Goal: Task Accomplishment & Management: Complete application form

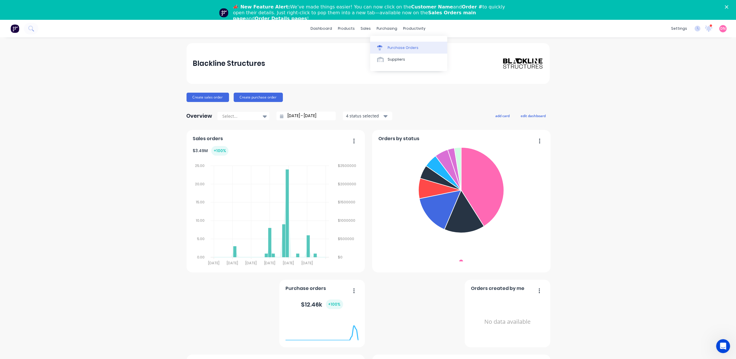
click at [388, 46] on div "Purchase Orders" at bounding box center [403, 47] width 31 height 5
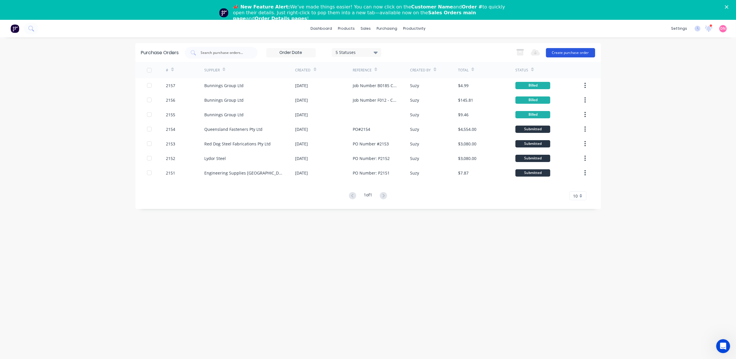
click at [567, 51] on button "Create purchase order" at bounding box center [570, 52] width 49 height 9
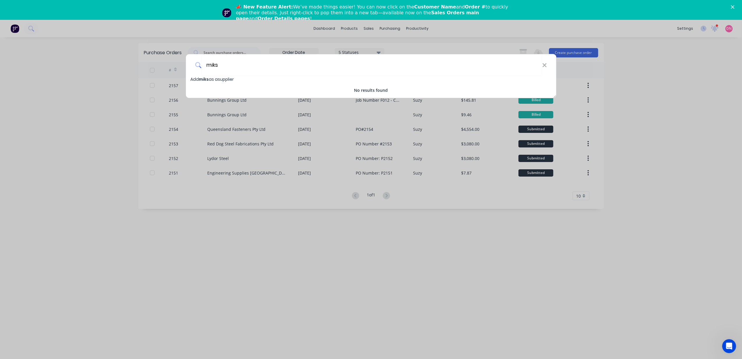
drag, startPoint x: 251, startPoint y: 65, endPoint x: 151, endPoint y: 67, distance: 99.2
click at [151, 67] on div "miks Add miks as a supplier No results found" at bounding box center [371, 179] width 742 height 359
type input "m"
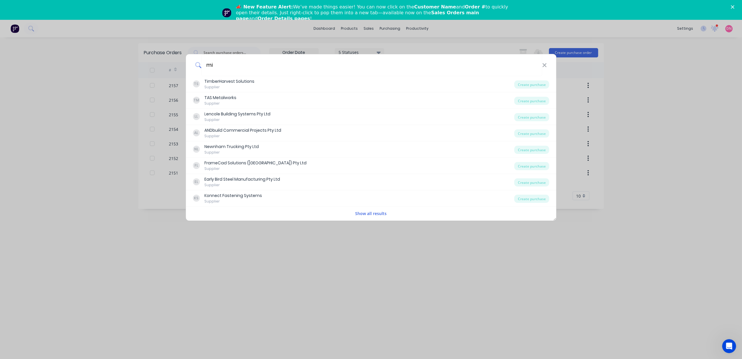
type input "m"
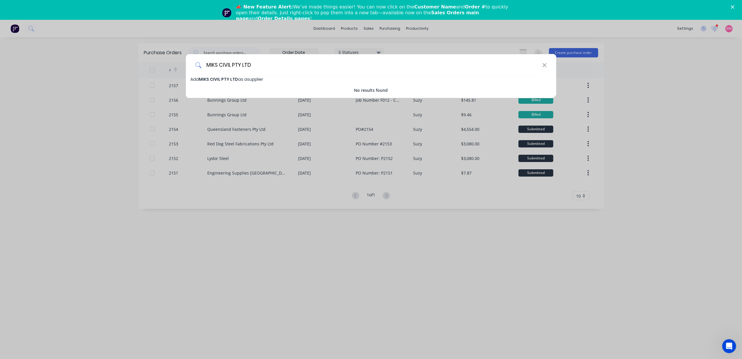
type input "MIKS CIVIL PTY LTD"
click at [240, 79] on span "Add MIKS CIVIL PTY LTD as a supplier" at bounding box center [226, 79] width 73 height 6
select select "AU"
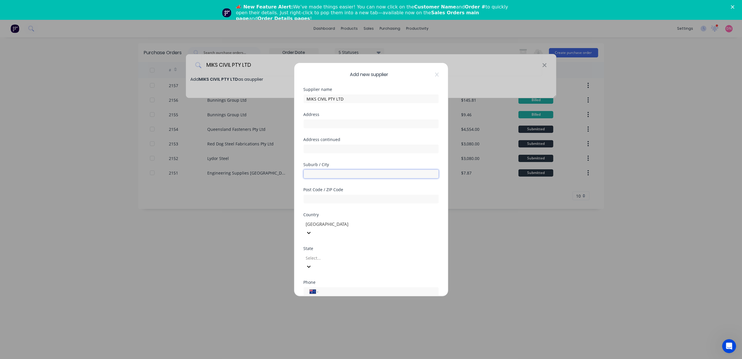
click at [349, 171] on input "text" at bounding box center [371, 173] width 135 height 9
click at [306, 198] on input "text" at bounding box center [371, 198] width 135 height 9
click at [305, 228] on div "[GEOGRAPHIC_DATA]" at bounding box center [371, 227] width 135 height 17
click at [333, 175] on input "text" at bounding box center [371, 173] width 135 height 9
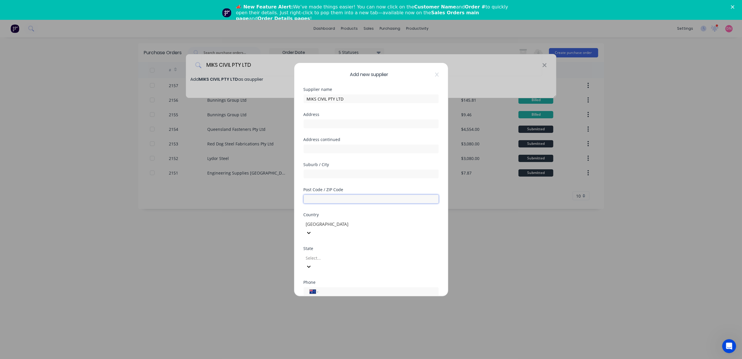
click at [311, 203] on input "text" at bounding box center [371, 198] width 135 height 9
click at [316, 253] on div "Select..." at bounding box center [371, 261] width 135 height 17
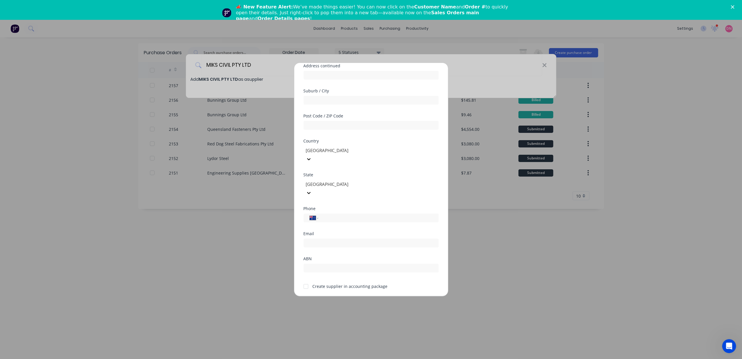
scroll to position [76, 0]
click at [311, 278] on div at bounding box center [306, 284] width 12 height 12
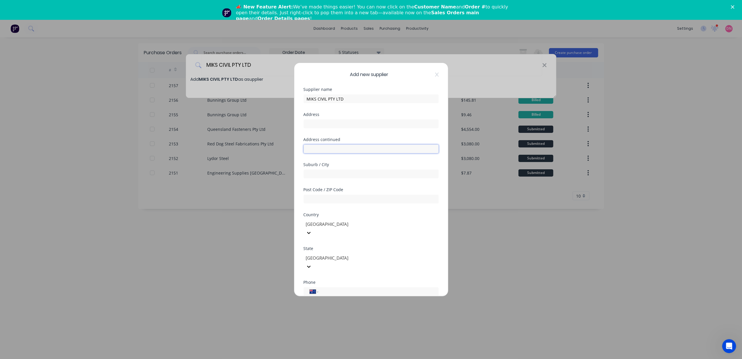
click at [336, 152] on input "text" at bounding box center [371, 148] width 135 height 9
click at [335, 129] on div "Address" at bounding box center [371, 124] width 135 height 25
click at [335, 126] on input "text" at bounding box center [371, 123] width 135 height 9
type input "[STREET_ADDRESS]"
type input "[PERSON_NAME][GEOGRAPHIC_DATA]"
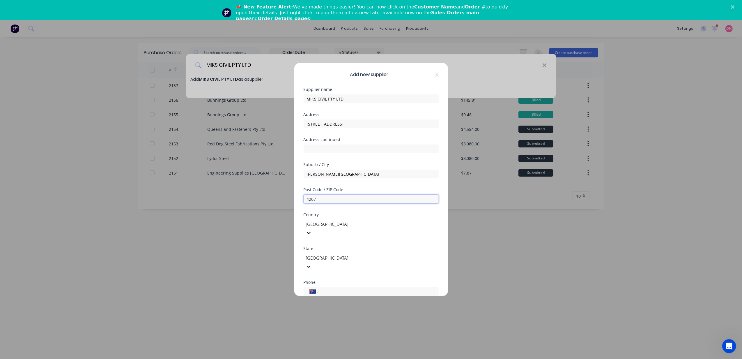
type input "4207"
click at [304, 233] on div "Country [GEOGRAPHIC_DATA]" at bounding box center [371, 229] width 135 height 34
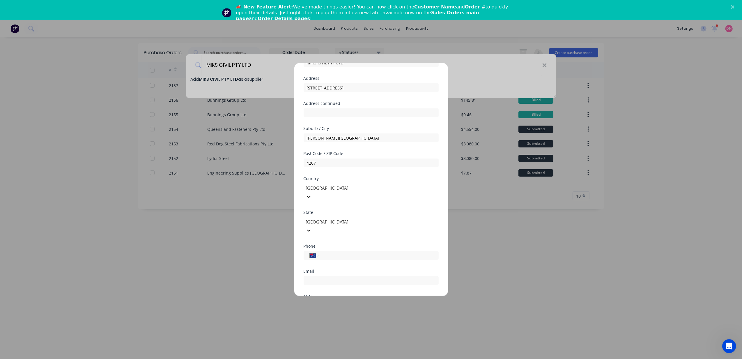
scroll to position [39, 0]
click at [339, 249] on input "tel" at bounding box center [377, 252] width 110 height 7
type input "0405 019 344"
click at [342, 273] on input "email" at bounding box center [371, 277] width 135 height 9
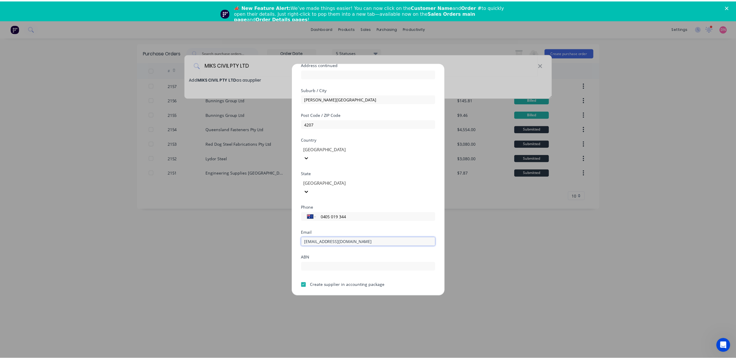
scroll to position [76, 0]
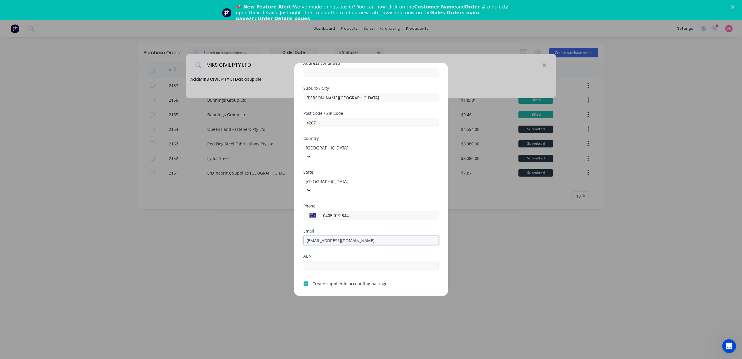
type input "[EMAIL_ADDRESS][DOMAIN_NAME]"
click at [346, 261] on input "text" at bounding box center [371, 265] width 135 height 9
click at [351, 261] on input "text" at bounding box center [371, 265] width 135 height 9
type input "5"
type input "52658130691"
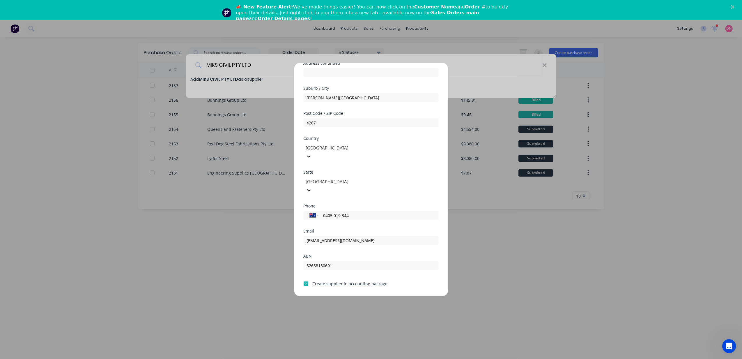
click at [343, 296] on button "Save" at bounding box center [353, 300] width 32 height 9
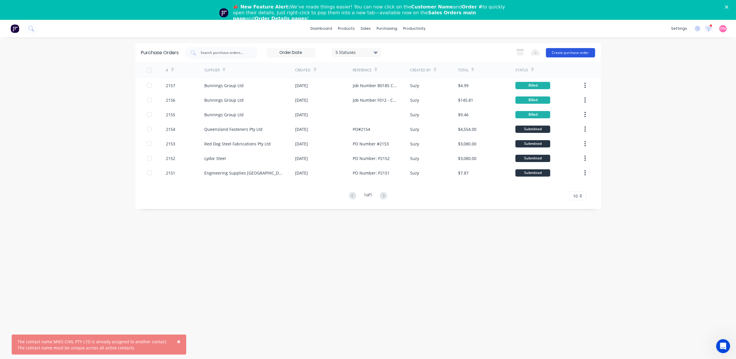
click at [563, 55] on button "Create purchase order" at bounding box center [570, 52] width 49 height 9
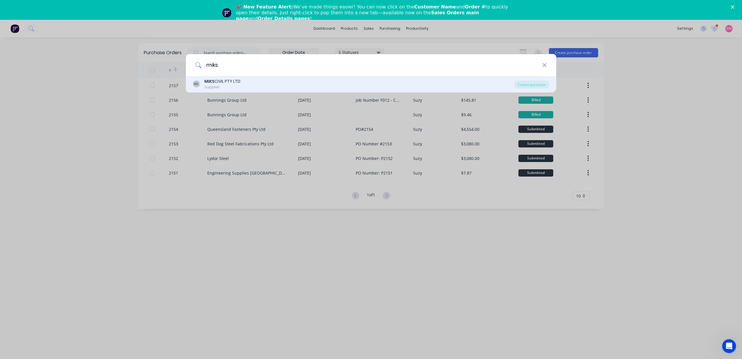
type input "miks"
click at [487, 85] on div "[PERSON_NAME] CIVIL PTY LTD Supplier" at bounding box center [354, 83] width 322 height 11
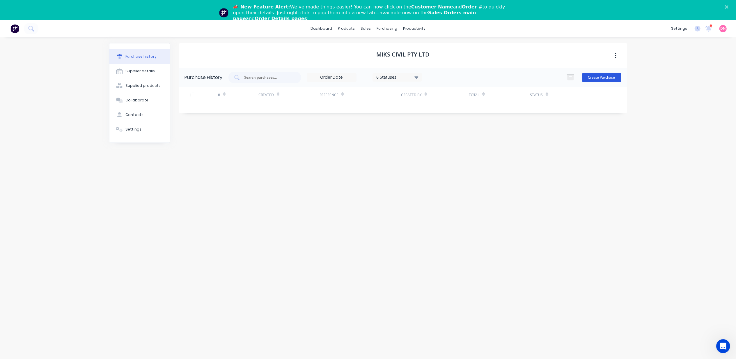
click at [599, 77] on button "Create Purchase" at bounding box center [601, 77] width 39 height 9
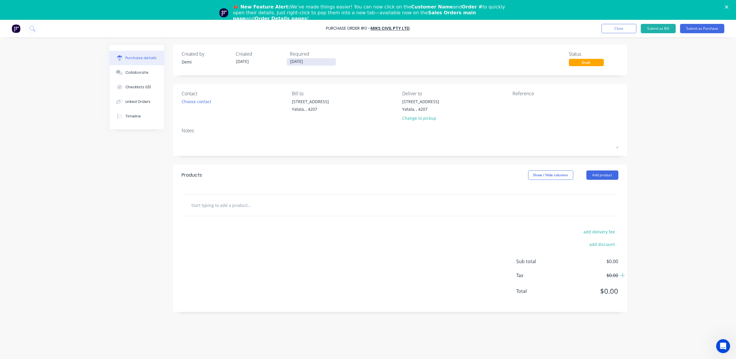
click at [299, 62] on input "[DATE]" at bounding box center [311, 61] width 49 height 7
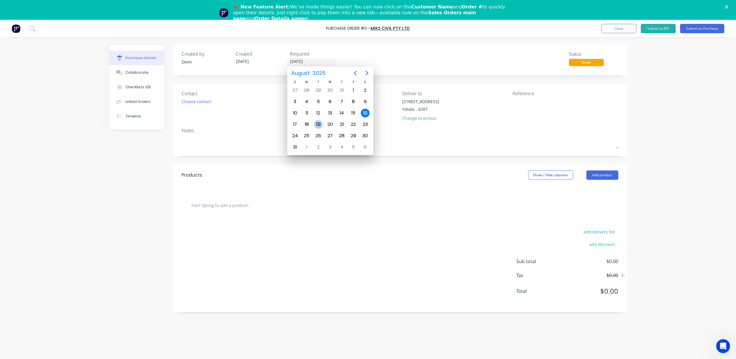
click at [318, 125] on div "19" at bounding box center [318, 124] width 9 height 9
type input "[DATE]"
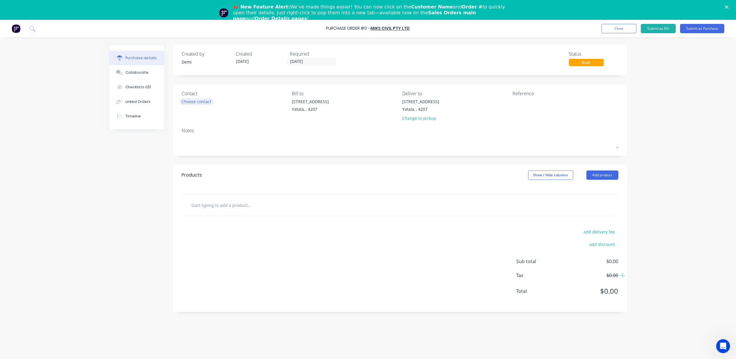
click at [205, 102] on div "Choose contact" at bounding box center [197, 101] width 30 height 6
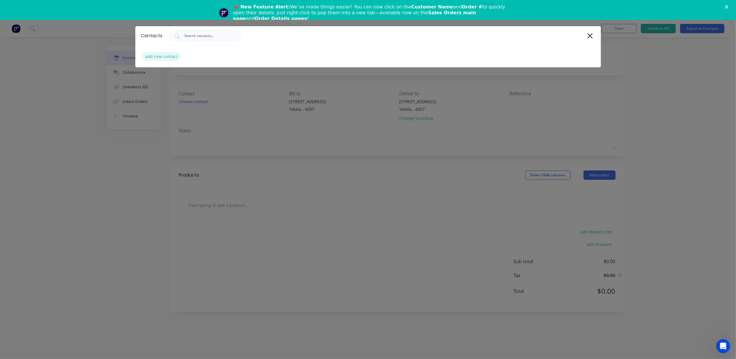
click at [168, 56] on div "add new contact" at bounding box center [162, 56] width 38 height 9
select select "AU"
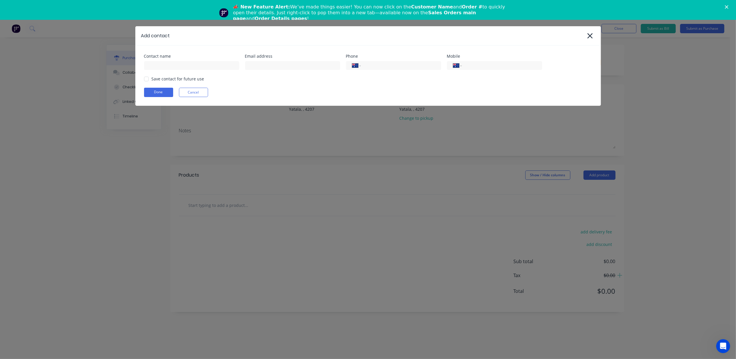
click at [148, 78] on div at bounding box center [147, 79] width 12 height 12
click at [173, 65] on input at bounding box center [191, 65] width 95 height 9
type input "Izzy"
click at [256, 68] on input at bounding box center [292, 65] width 95 height 9
type input "[EMAIL_ADDRESS][DOMAIN_NAME]"
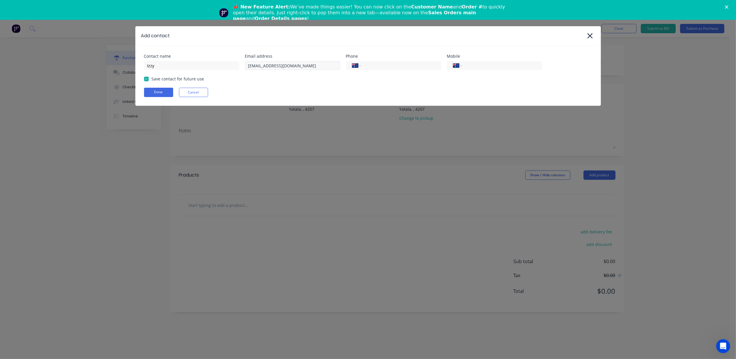
type input "0405 019 344"
drag, startPoint x: 423, startPoint y: 65, endPoint x: 325, endPoint y: 64, distance: 97.8
click at [325, 64] on div "Contact name Izzy Email address [EMAIL_ADDRESS][DOMAIN_NAME] Phone Internationa…" at bounding box center [368, 62] width 448 height 16
click at [489, 65] on input "tel" at bounding box center [501, 65] width 70 height 7
paste input "0405 019 344"
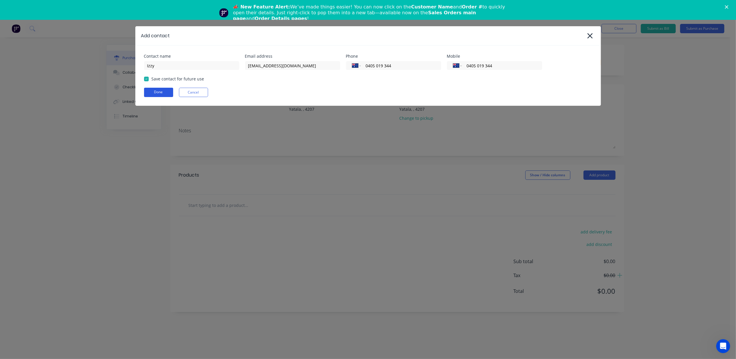
type input "0405 019 344"
click at [168, 90] on button "Done" at bounding box center [158, 92] width 29 height 9
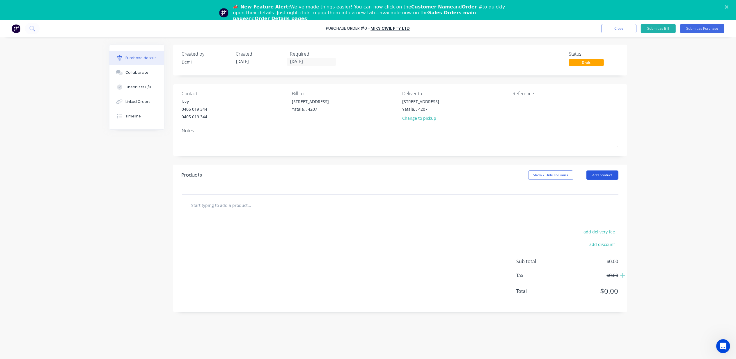
click at [597, 177] on button "Add product" at bounding box center [602, 174] width 32 height 9
click at [599, 203] on div "Basic product" at bounding box center [590, 201] width 45 height 8
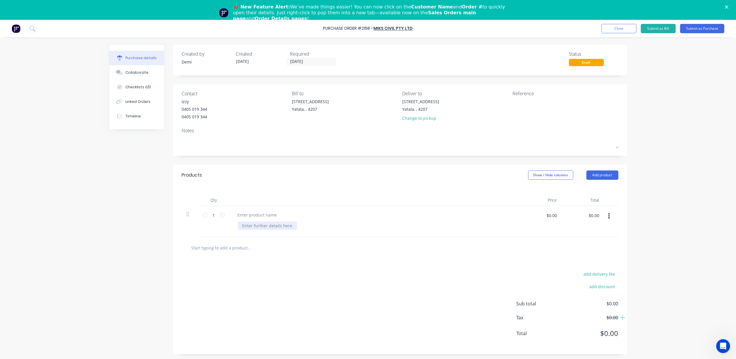
click at [265, 223] on div at bounding box center [267, 225] width 59 height 8
click at [263, 215] on div at bounding box center [257, 214] width 49 height 8
click at [548, 214] on input "$0.00" at bounding box center [551, 214] width 17 height 9
type input "$165.00"
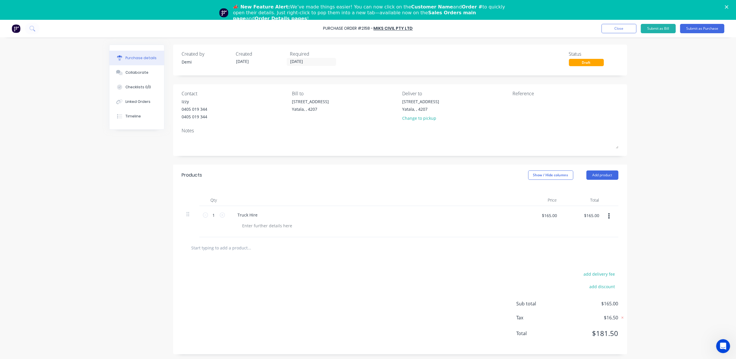
click at [298, 221] on div "Truck Hire" at bounding box center [373, 221] width 291 height 31
click at [223, 216] on icon at bounding box center [222, 214] width 5 height 5
type input "2"
type input "$330.00"
click at [223, 216] on icon at bounding box center [222, 214] width 5 height 5
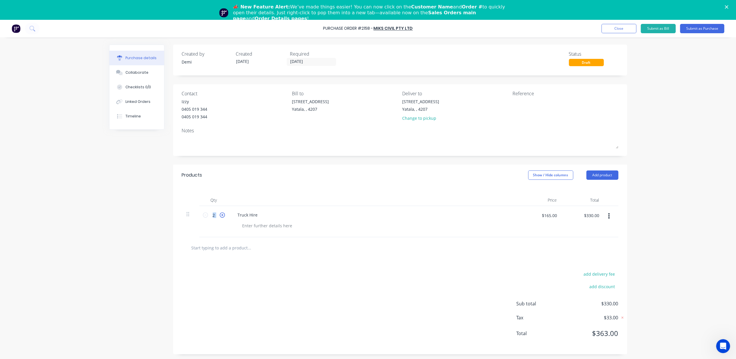
type input "3"
type input "$495.00"
click at [223, 216] on icon at bounding box center [222, 214] width 5 height 5
type input "4"
type input "$660.00"
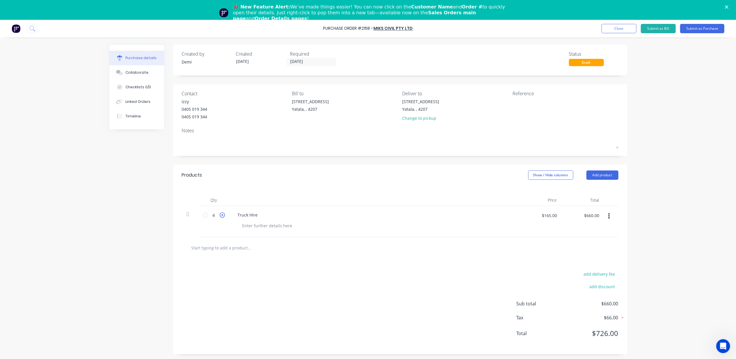
click at [223, 216] on icon at bounding box center [222, 214] width 5 height 5
type input "5"
type input "$825.00"
click at [223, 216] on icon at bounding box center [222, 214] width 5 height 5
type input "6"
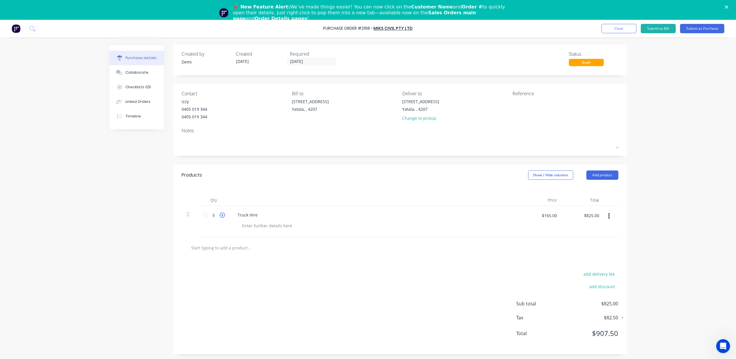
type input "$990.00"
click at [604, 287] on button "add discount" at bounding box center [602, 286] width 32 height 8
click at [615, 286] on icon at bounding box center [614, 285] width 3 height 3
click at [260, 213] on div "Truck Hire" at bounding box center [247, 214] width 29 height 8
click at [206, 215] on icon at bounding box center [205, 214] width 5 height 5
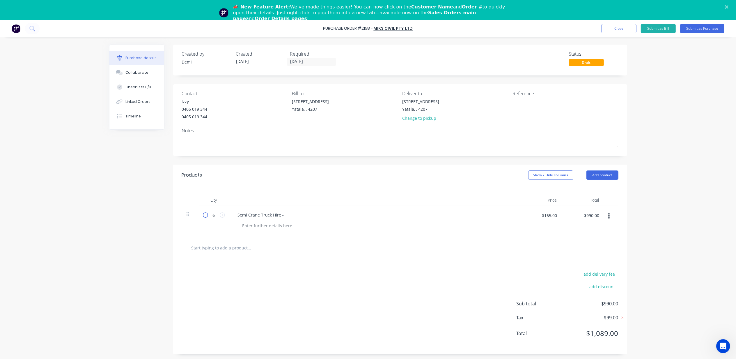
type input "5"
type input "$825.00"
click at [206, 215] on icon at bounding box center [205, 214] width 5 height 5
type input "4"
type input "$660.00"
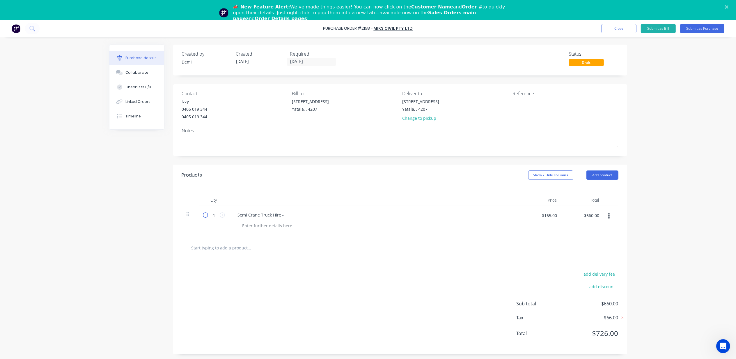
click at [206, 215] on icon at bounding box center [205, 214] width 5 height 5
type input "3"
type input "$495.00"
click at [206, 215] on icon at bounding box center [205, 214] width 5 height 5
type input "2"
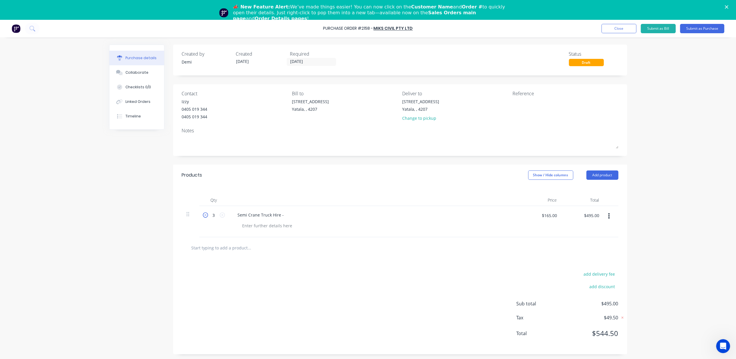
type input "$330.00"
click at [206, 215] on icon at bounding box center [205, 214] width 5 height 5
type input "1"
type input "$165.00"
click at [206, 215] on icon at bounding box center [205, 214] width 5 height 5
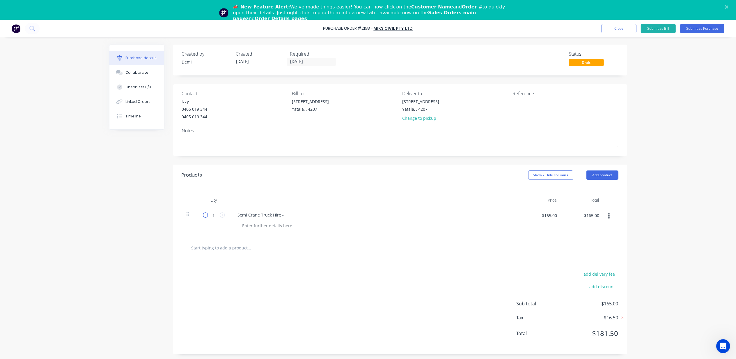
type input "0"
type input "$0.00"
drag, startPoint x: 220, startPoint y: 216, endPoint x: 223, endPoint y: 215, distance: 3.7
click at [220, 216] on icon at bounding box center [222, 214] width 5 height 5
type input "1"
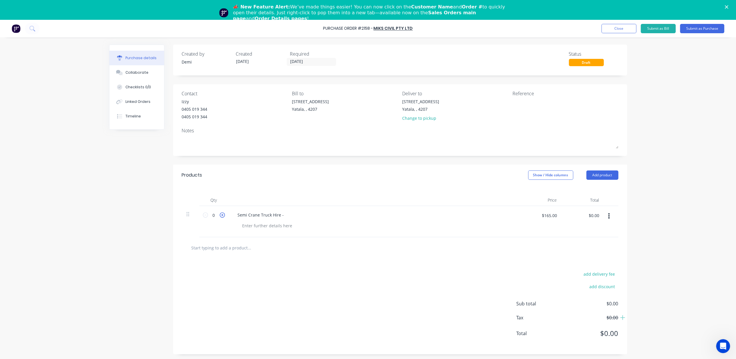
type input "$165.00"
click at [261, 225] on div at bounding box center [267, 225] width 59 height 8
click at [238, 249] on input "text" at bounding box center [249, 248] width 116 height 12
click at [222, 216] on icon at bounding box center [222, 214] width 5 height 5
type input "2"
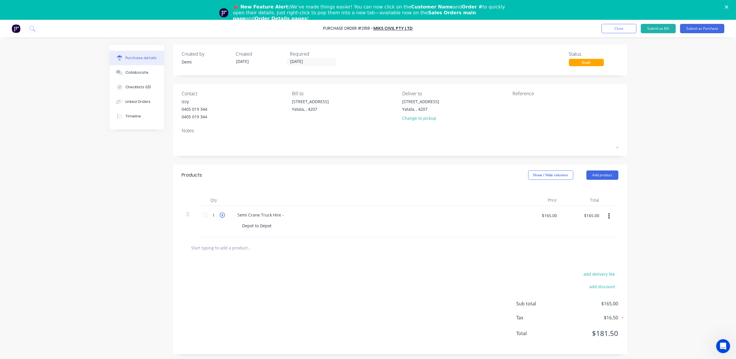
type input "$330.00"
click at [222, 216] on icon at bounding box center [222, 214] width 5 height 5
type input "3"
type input "$495.00"
click at [222, 216] on icon at bounding box center [222, 214] width 5 height 5
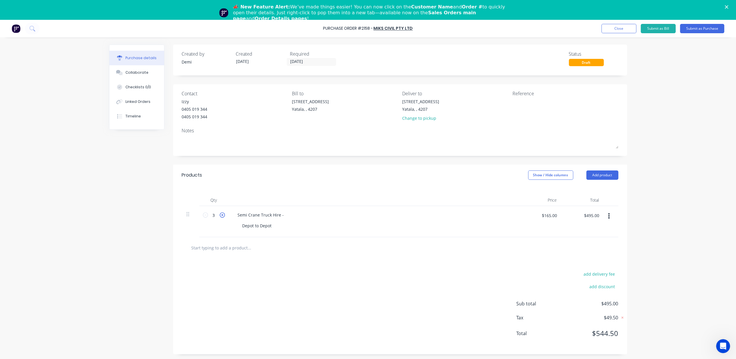
type input "4"
type input "$660.00"
click at [222, 216] on icon at bounding box center [222, 214] width 5 height 5
type input "5"
type input "$825.00"
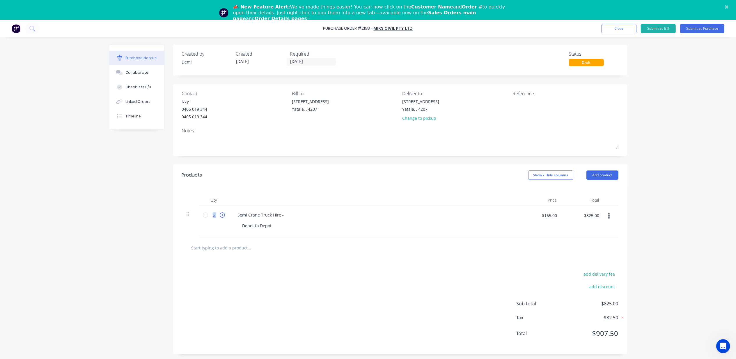
click at [222, 216] on icon at bounding box center [222, 214] width 5 height 5
type input "6"
type input "$990.00"
click at [222, 216] on icon at bounding box center [222, 214] width 5 height 5
type input "7"
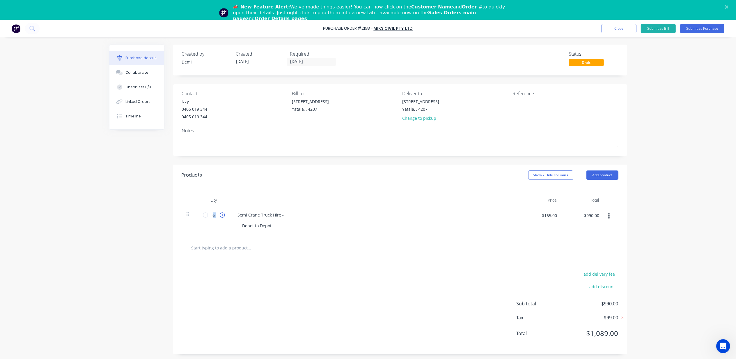
type input "$1,155.00"
click at [205, 215] on icon at bounding box center [205, 214] width 5 height 5
type input "6"
type input "$990.00"
click at [349, 198] on div at bounding box center [373, 200] width 291 height 12
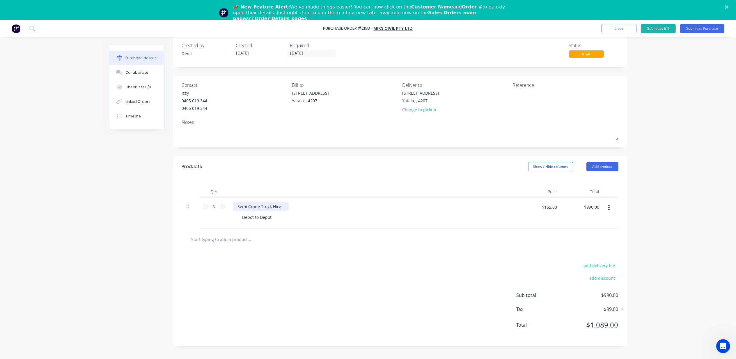
scroll to position [20, 0]
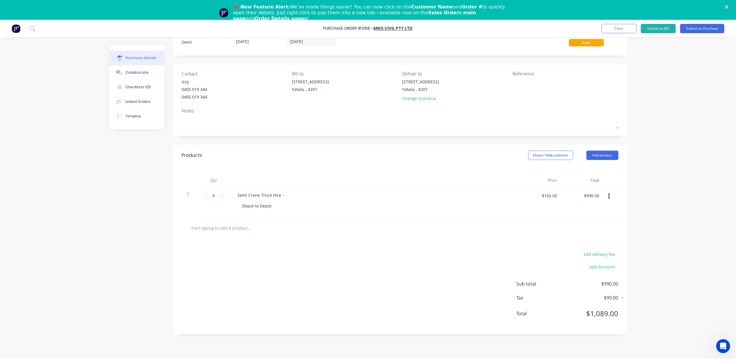
click at [434, 37] on div "Created by [PERSON_NAME] Created [DATE] Required [DATE] Status Draft" at bounding box center [400, 39] width 436 height 16
